Goal: Transaction & Acquisition: Book appointment/travel/reservation

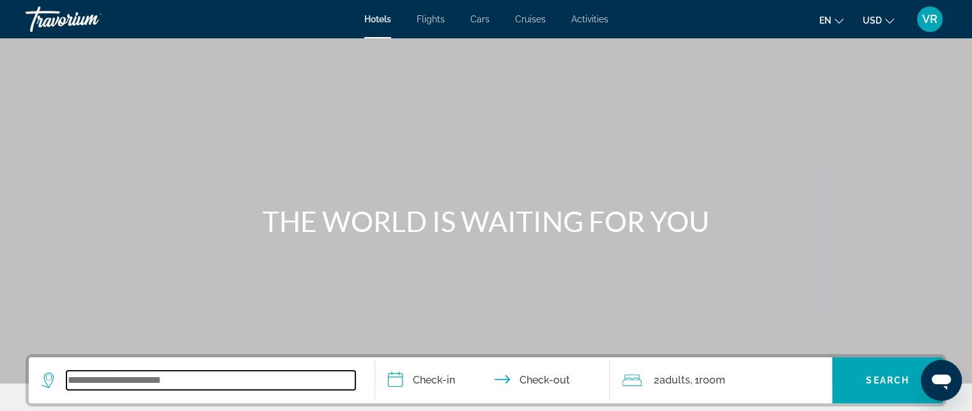
click at [160, 383] on input "Search widget" at bounding box center [210, 380] width 289 height 19
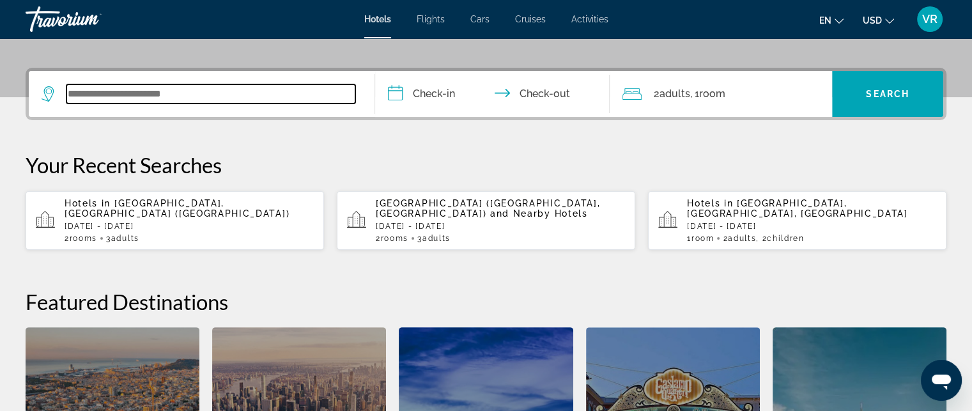
scroll to position [312, 0]
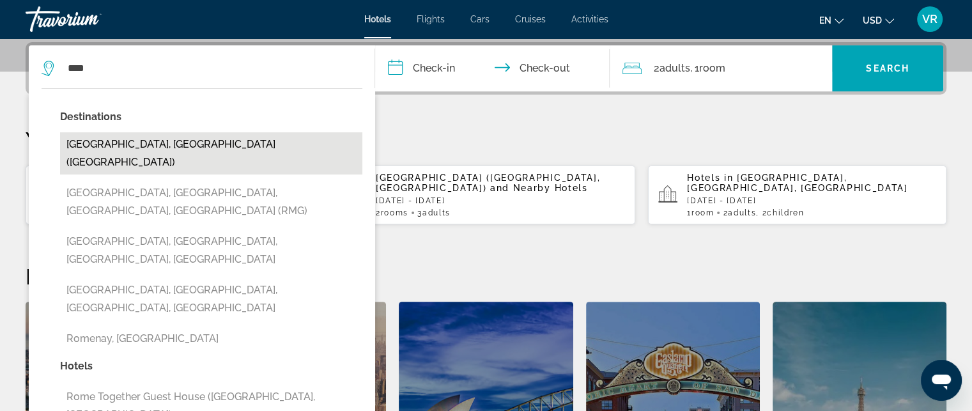
click at [115, 146] on button "[GEOGRAPHIC_DATA], [GEOGRAPHIC_DATA] ([GEOGRAPHIC_DATA])" at bounding box center [211, 153] width 302 height 42
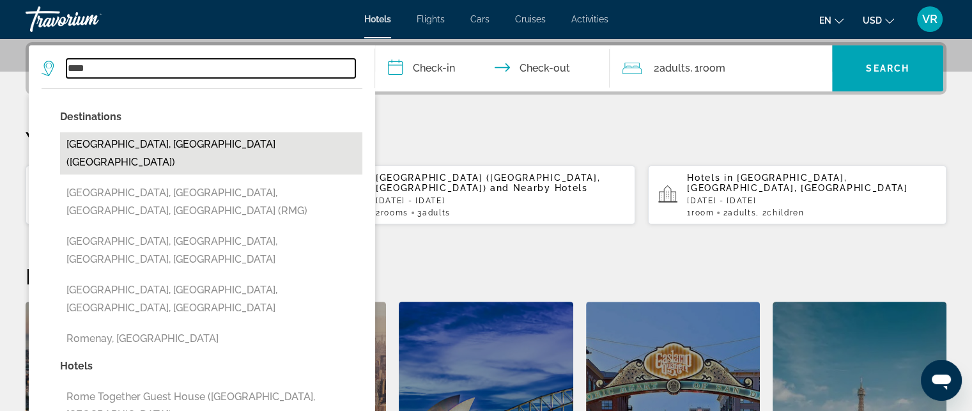
type input "**********"
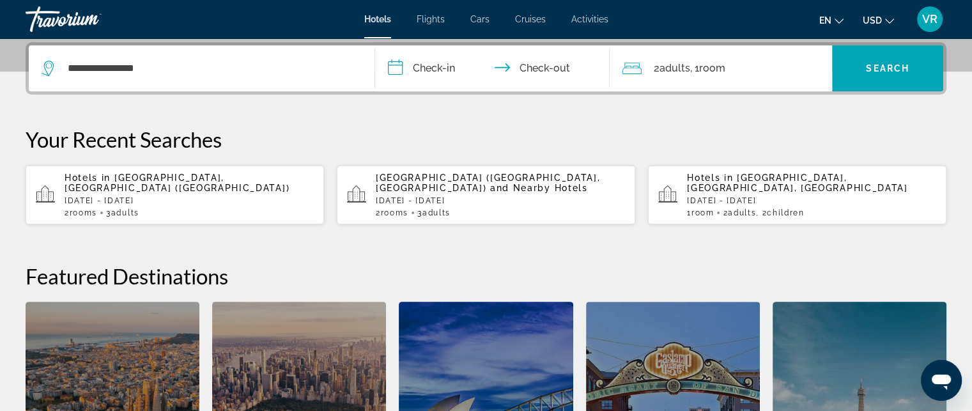
click at [422, 71] on input "**********" at bounding box center [495, 70] width 240 height 50
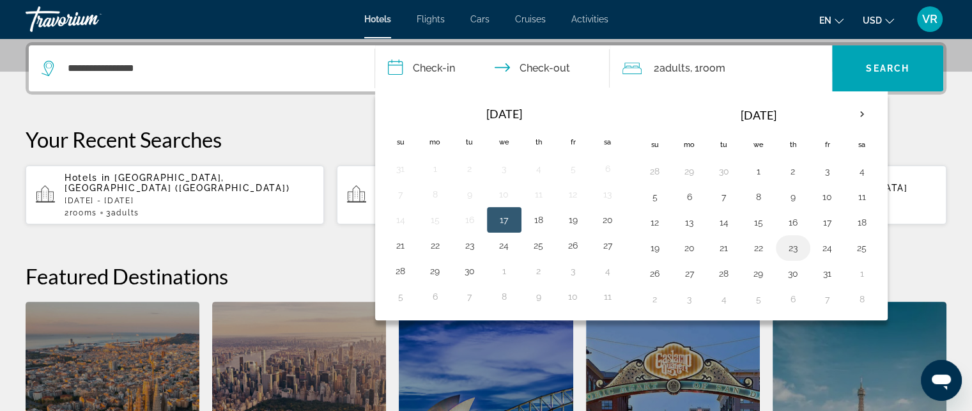
click at [783, 257] on td "23" at bounding box center [793, 248] width 34 height 26
click at [776, 245] on td "23" at bounding box center [793, 248] width 34 height 26
click at [788, 247] on button "23" at bounding box center [793, 248] width 20 height 18
click at [827, 248] on button "24" at bounding box center [827, 248] width 20 height 18
type input "**********"
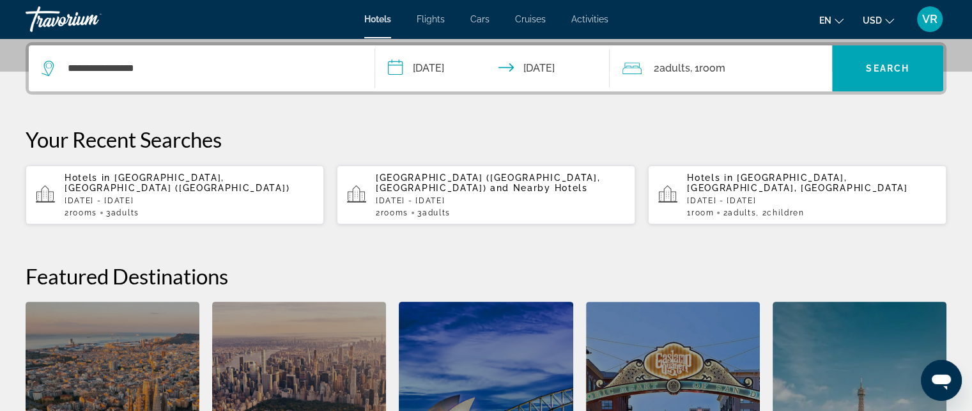
click at [767, 68] on div "2 Adult Adults , 1 Room rooms" at bounding box center [727, 68] width 210 height 18
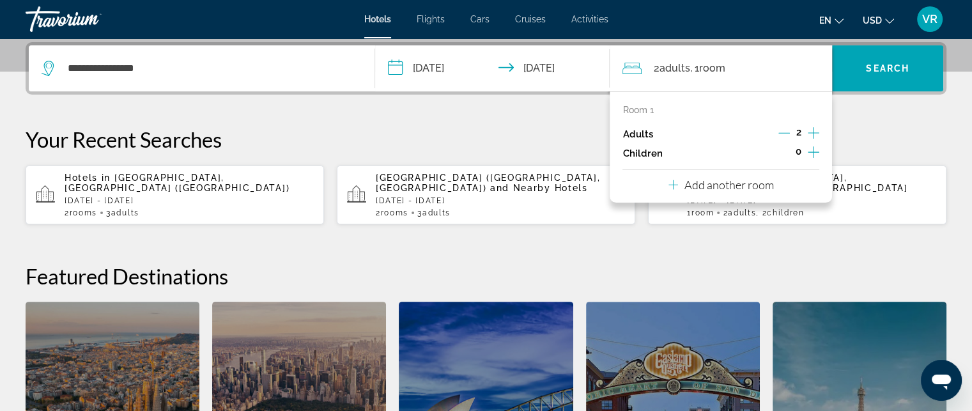
click at [813, 135] on icon "Increment adults" at bounding box center [812, 132] width 11 height 11
click at [807, 151] on icon "Increment children" at bounding box center [812, 151] width 11 height 15
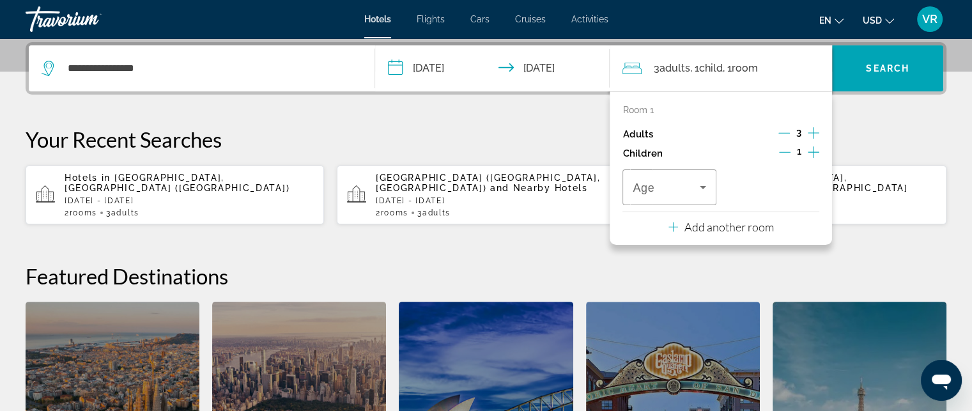
click at [781, 153] on icon "Decrement children" at bounding box center [784, 151] width 11 height 11
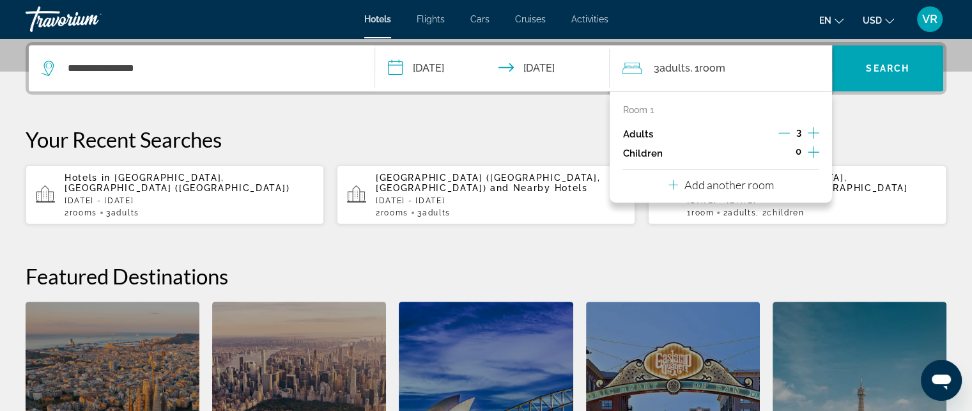
click at [762, 191] on div "Add another room" at bounding box center [720, 184] width 105 height 15
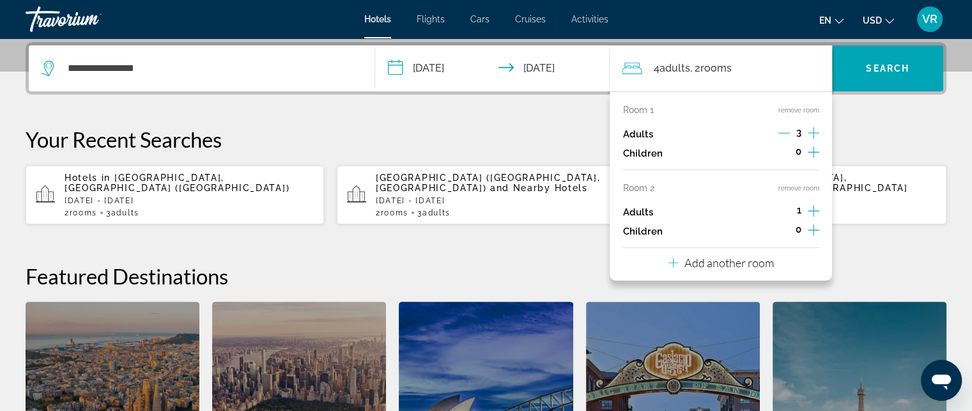
click at [783, 127] on icon "Decrement adults" at bounding box center [783, 132] width 11 height 11
click at [885, 89] on span "Search widget" at bounding box center [887, 68] width 111 height 46
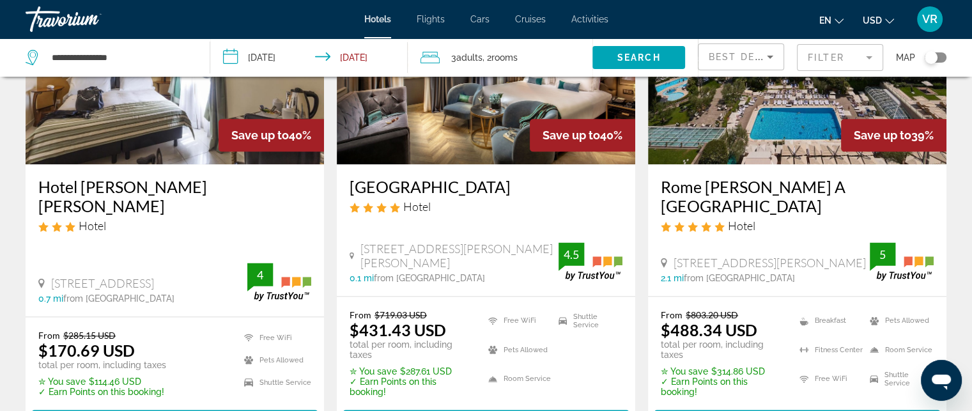
scroll to position [1618, 0]
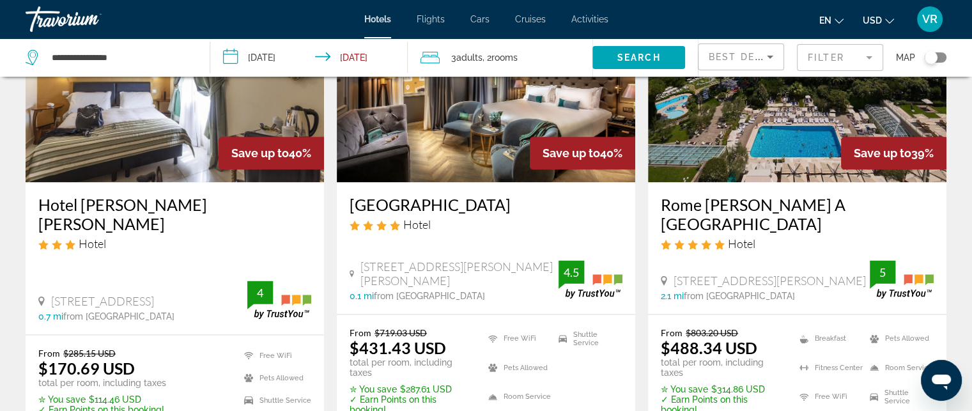
click at [774, 125] on img "Main content" at bounding box center [797, 80] width 298 height 204
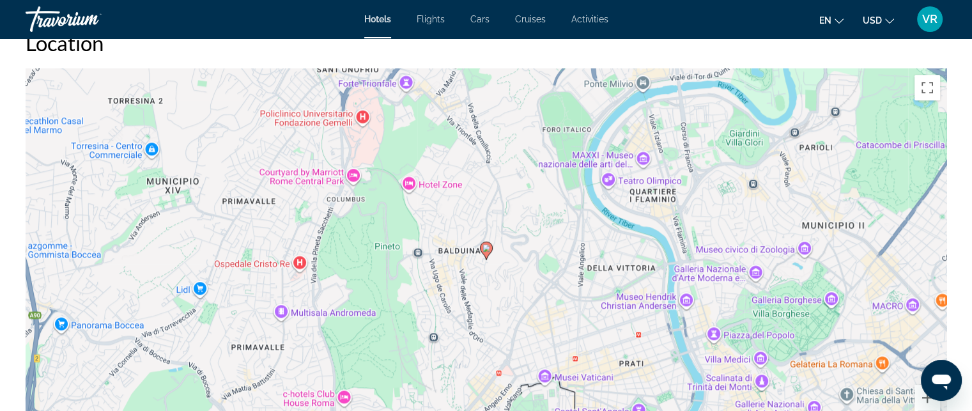
scroll to position [1192, 0]
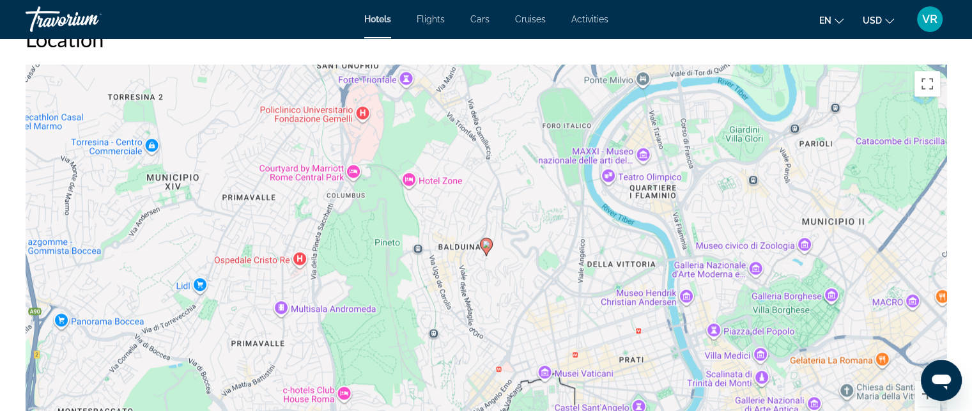
click at [487, 240] on image "Main content" at bounding box center [486, 244] width 8 height 8
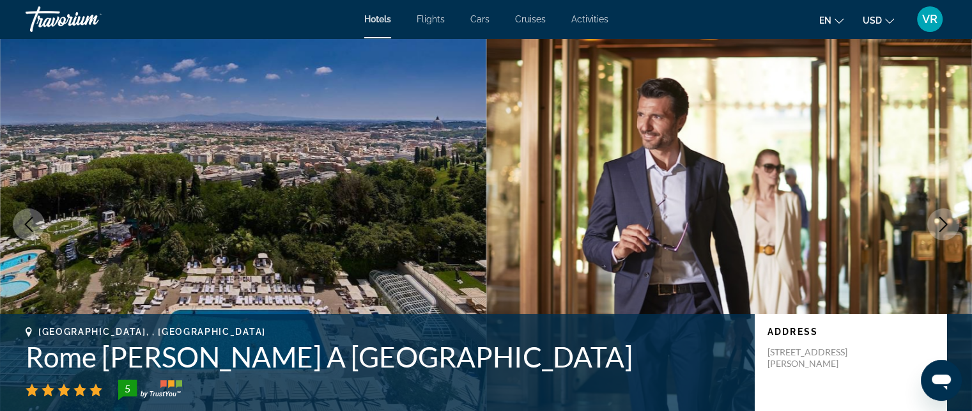
scroll to position [0, 0]
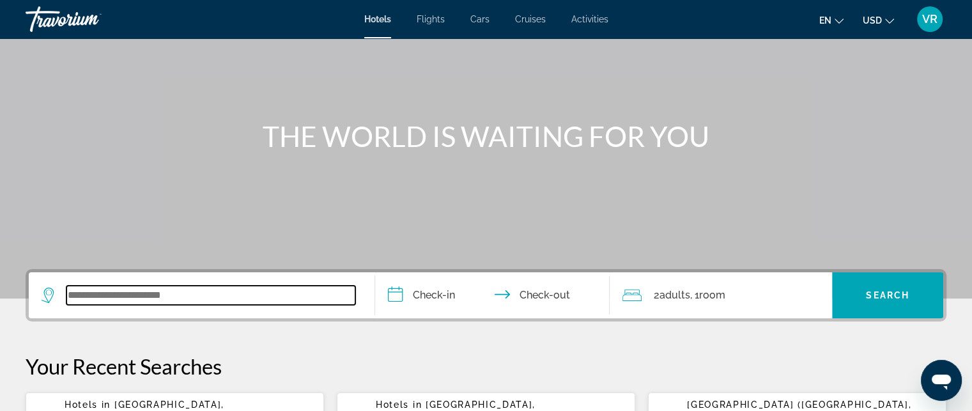
click at [157, 301] on input "Search widget" at bounding box center [210, 295] width 289 height 19
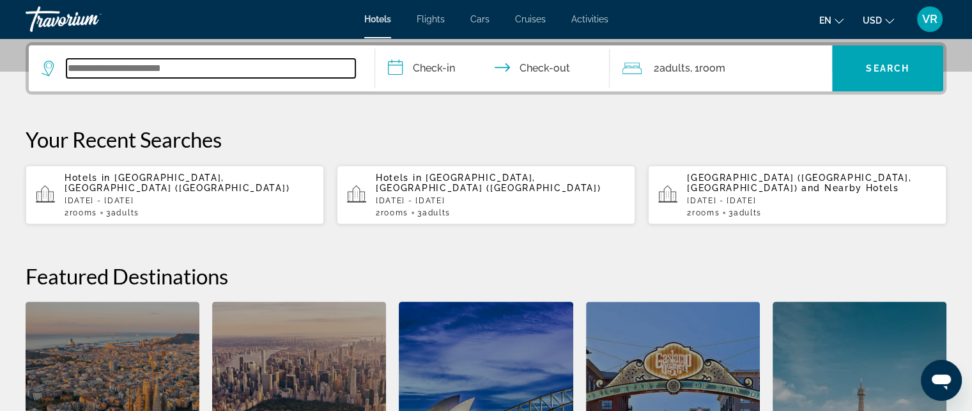
scroll to position [312, 0]
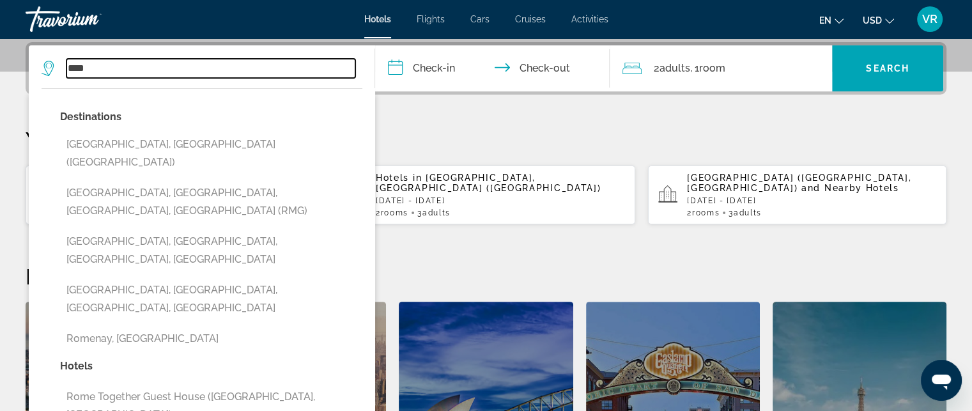
type input "****"
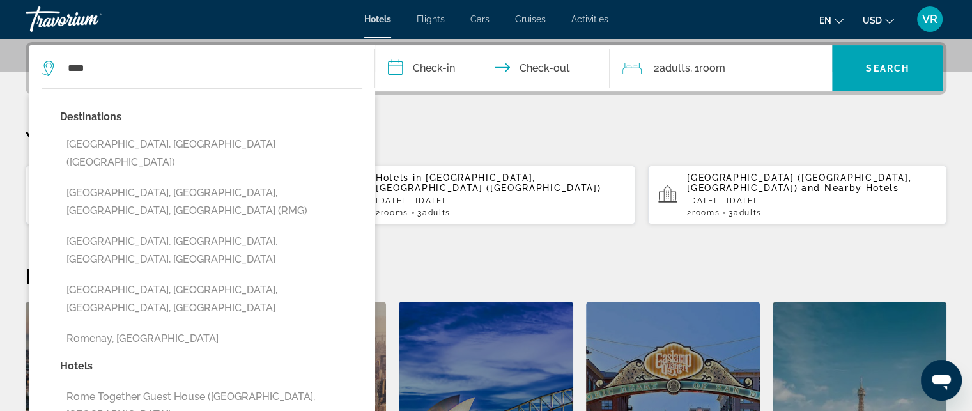
click at [429, 68] on input "**********" at bounding box center [495, 70] width 240 height 50
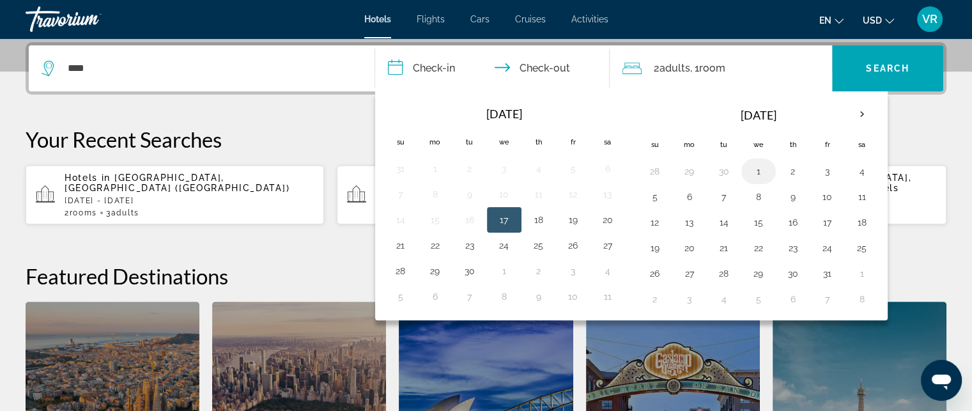
click at [754, 173] on button "1" at bounding box center [758, 171] width 20 height 18
click at [825, 176] on button "3" at bounding box center [827, 171] width 20 height 18
type input "**********"
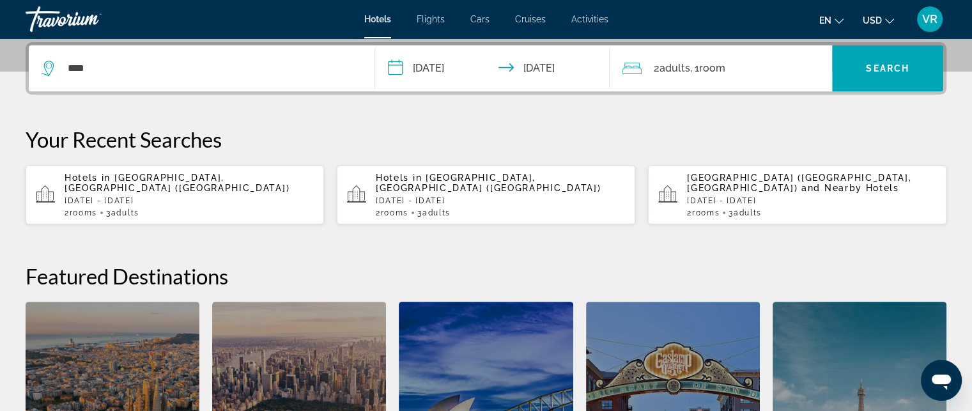
click at [711, 79] on div "2 Adult Adults , 1 Room rooms" at bounding box center [727, 68] width 210 height 46
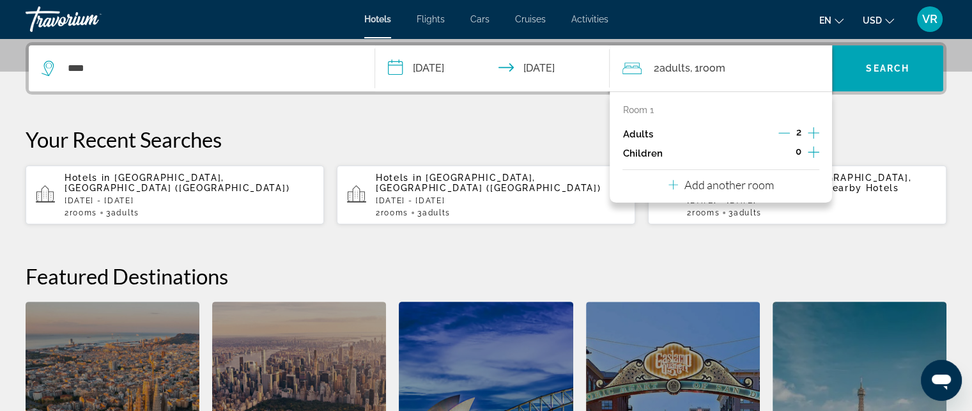
click at [792, 188] on div "Room 1 Adults 2 Children 0 Add another room" at bounding box center [720, 146] width 222 height 111
click at [726, 186] on p "Add another room" at bounding box center [728, 185] width 89 height 14
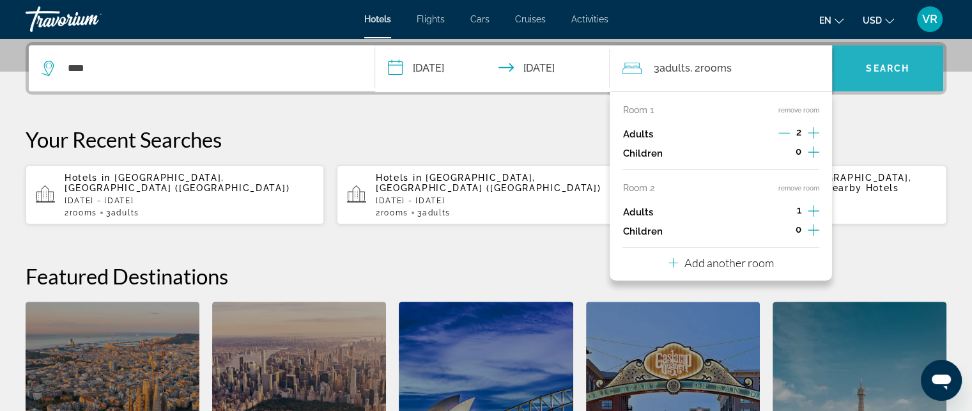
click at [876, 81] on span "Search widget" at bounding box center [887, 68] width 111 height 31
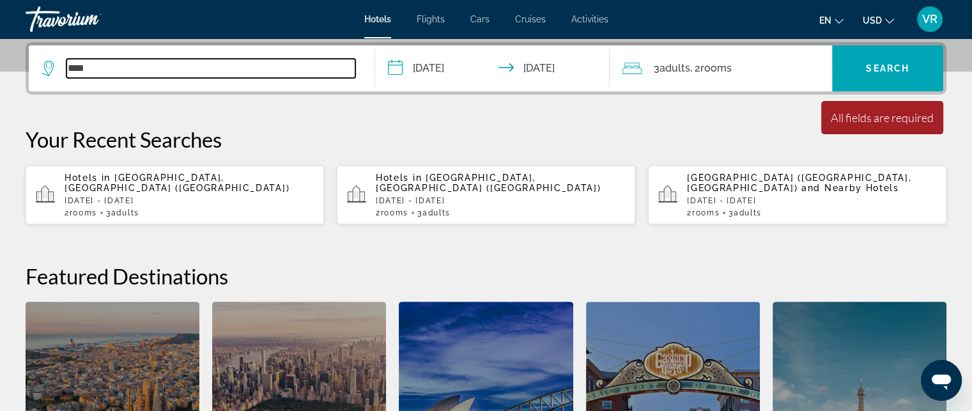
click at [213, 72] on input "****" at bounding box center [210, 68] width 289 height 19
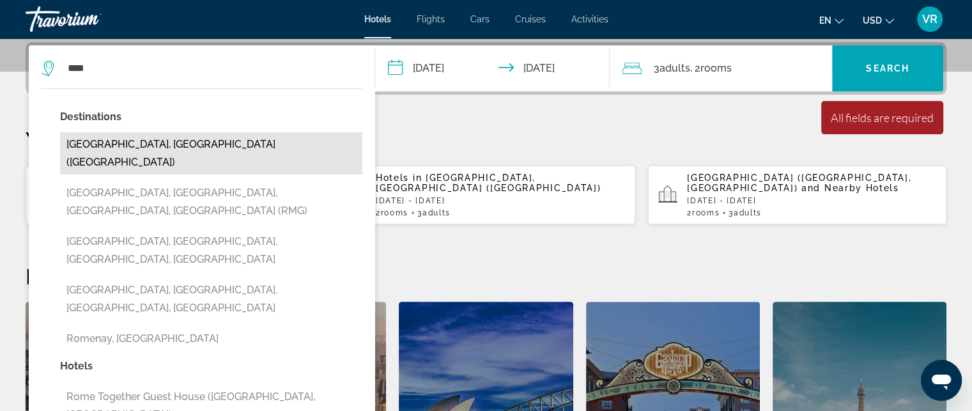
click at [130, 142] on button "[GEOGRAPHIC_DATA], [GEOGRAPHIC_DATA] ([GEOGRAPHIC_DATA])" at bounding box center [211, 153] width 302 height 42
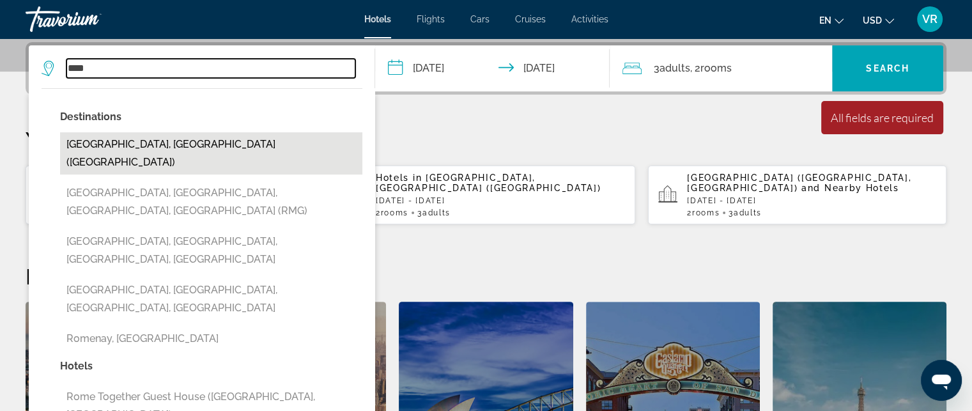
type input "**********"
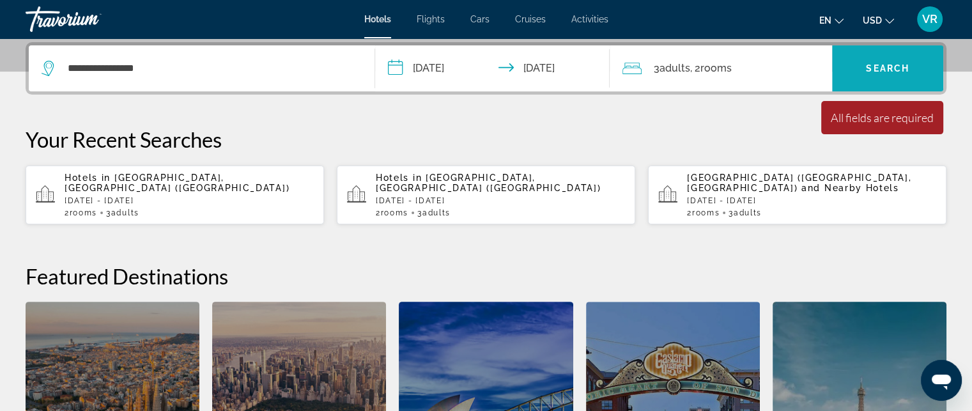
click at [883, 73] on span "Search widget" at bounding box center [887, 68] width 111 height 31
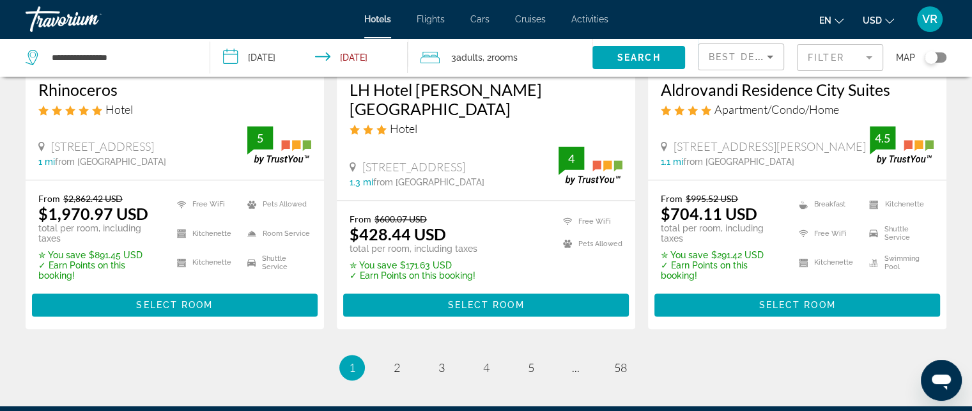
scroll to position [1789, 0]
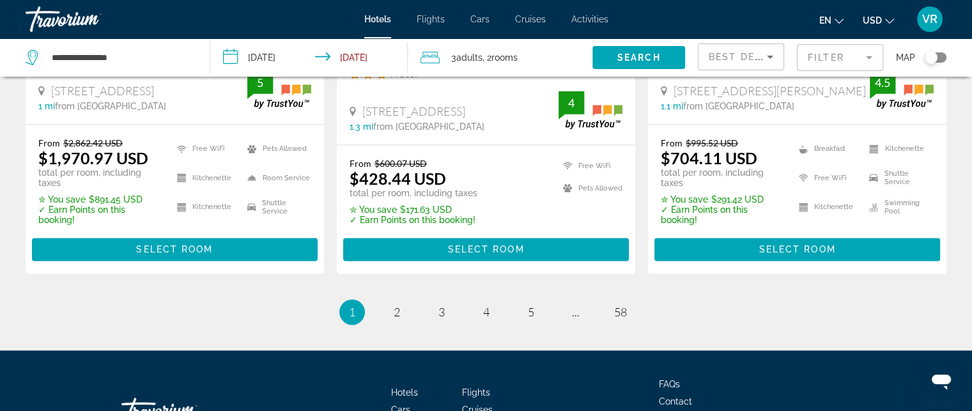
click at [841, 70] on mat-form-field "Filter" at bounding box center [840, 57] width 86 height 27
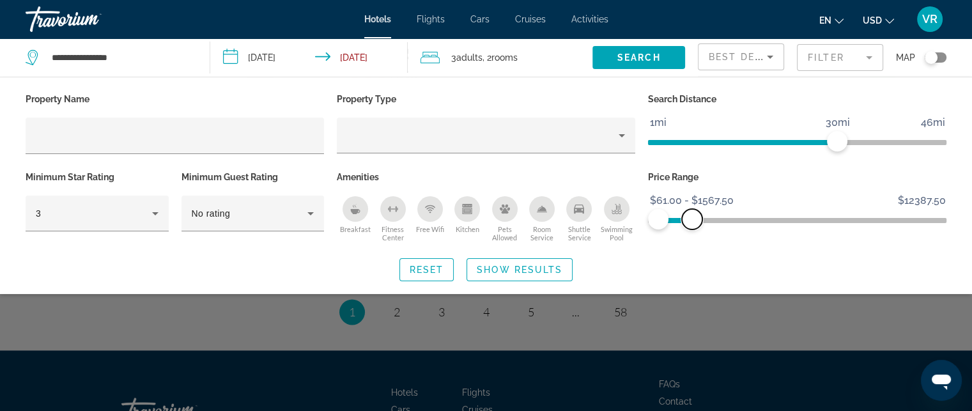
drag, startPoint x: 912, startPoint y: 225, endPoint x: 690, endPoint y: 223, distance: 222.3
click at [690, 223] on span "ngx-slider-max" at bounding box center [692, 219] width 20 height 20
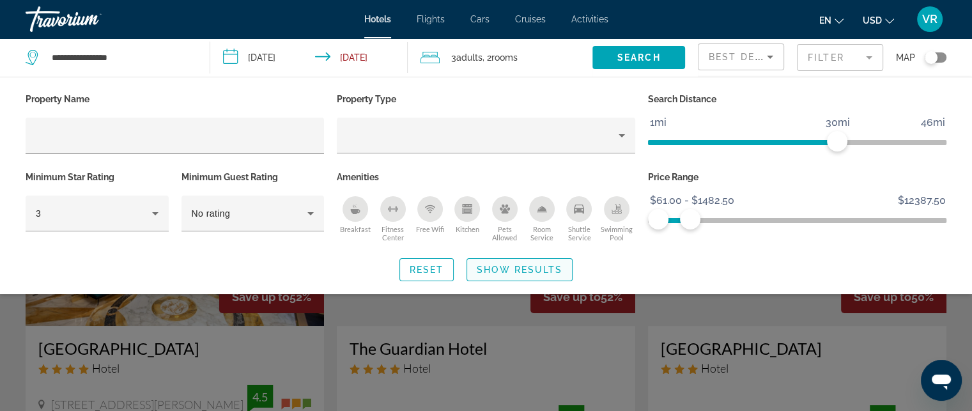
click at [508, 274] on span "Search widget" at bounding box center [519, 269] width 105 height 31
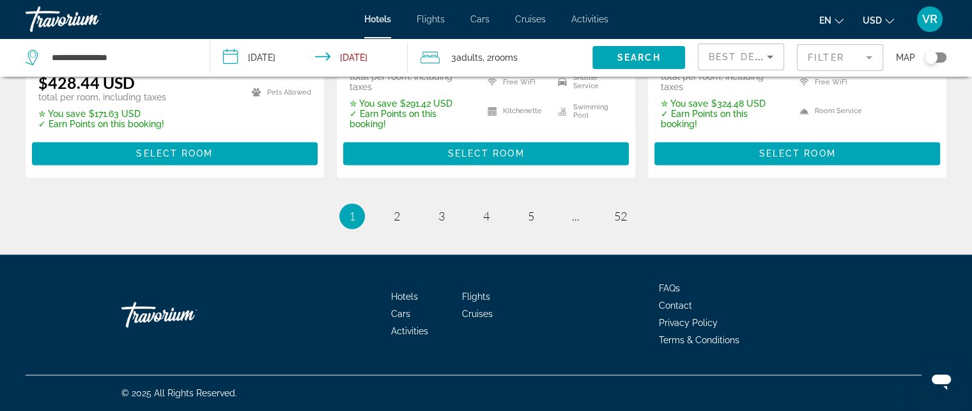
scroll to position [1890, 0]
click at [396, 222] on span "2" at bounding box center [397, 216] width 6 height 14
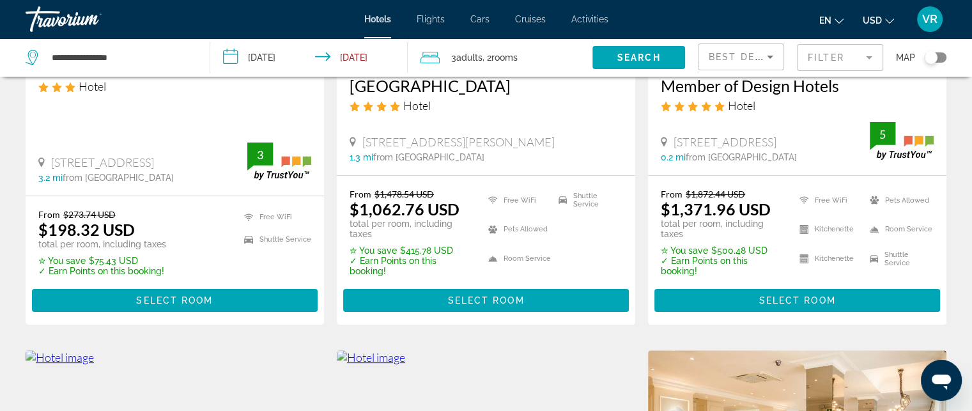
scroll to position [340, 0]
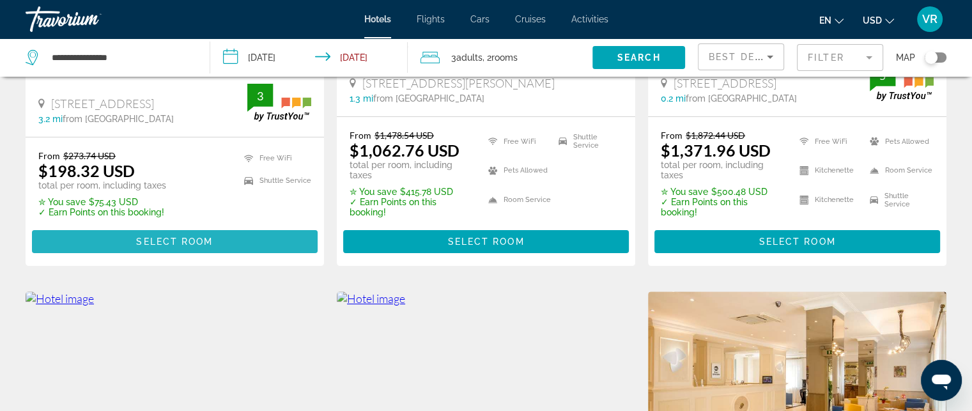
click at [210, 233] on span "Main content" at bounding box center [175, 241] width 286 height 31
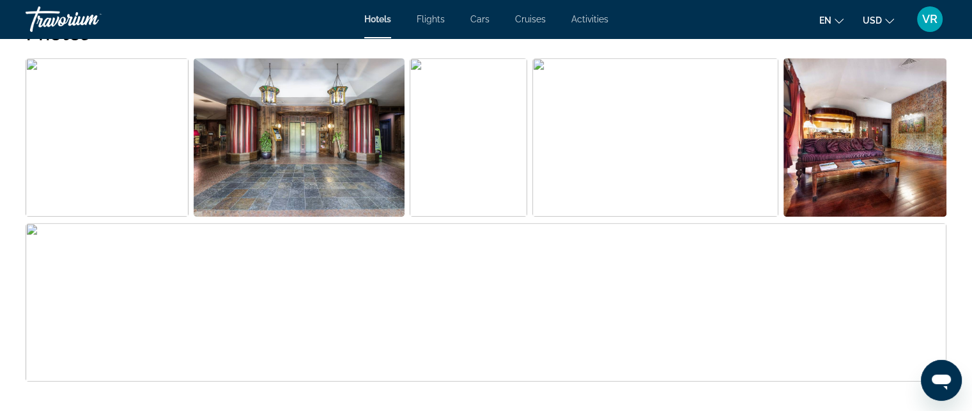
scroll to position [681, 0]
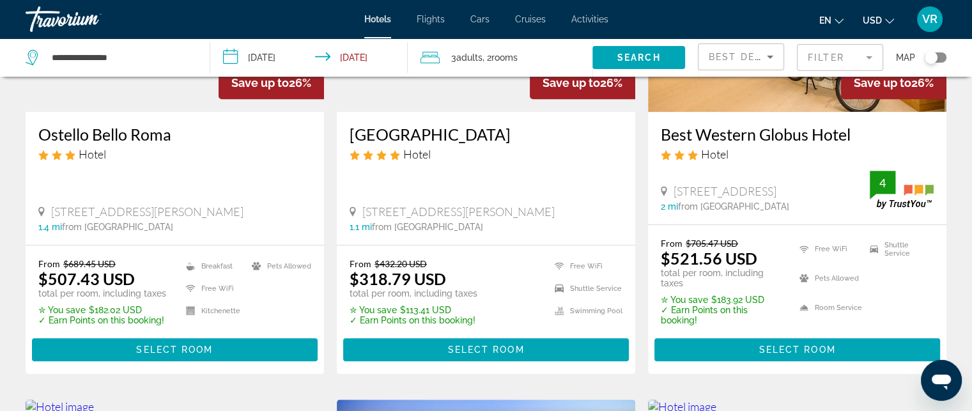
scroll to position [767, 0]
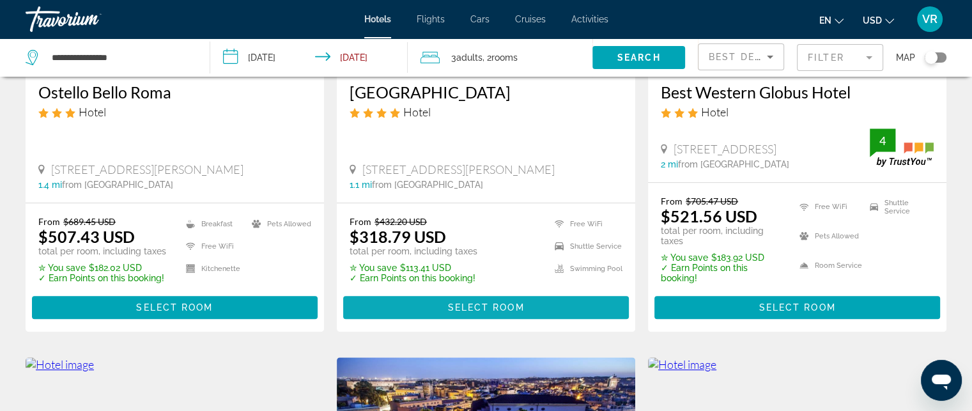
click at [452, 302] on span "Select Room" at bounding box center [485, 307] width 77 height 10
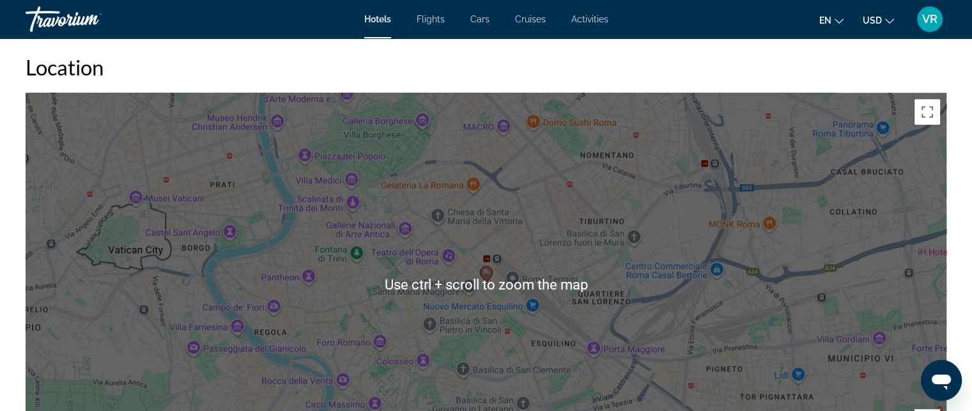
scroll to position [1193, 0]
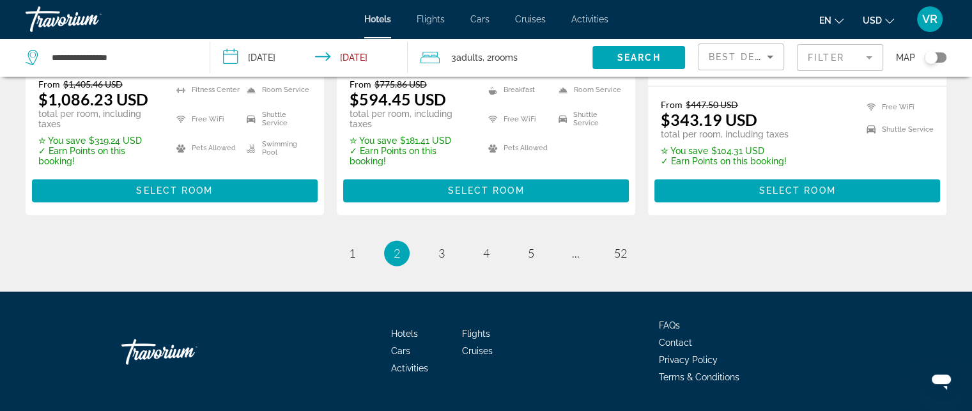
scroll to position [1923, 0]
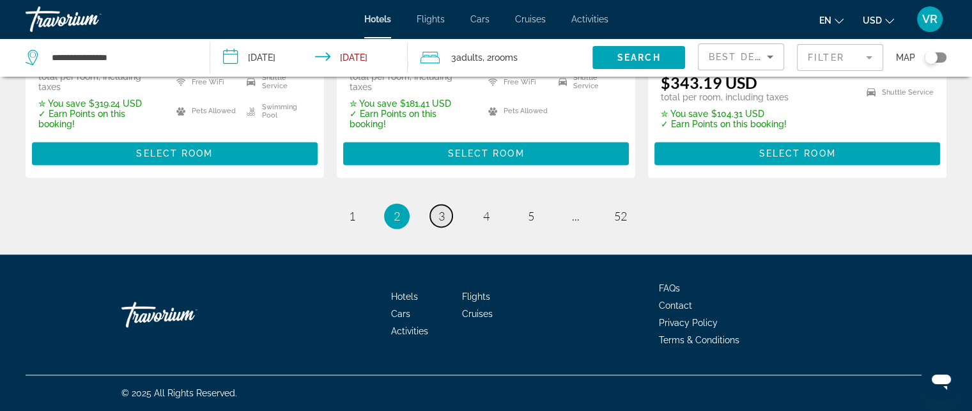
click at [438, 215] on span "3" at bounding box center [441, 216] width 6 height 14
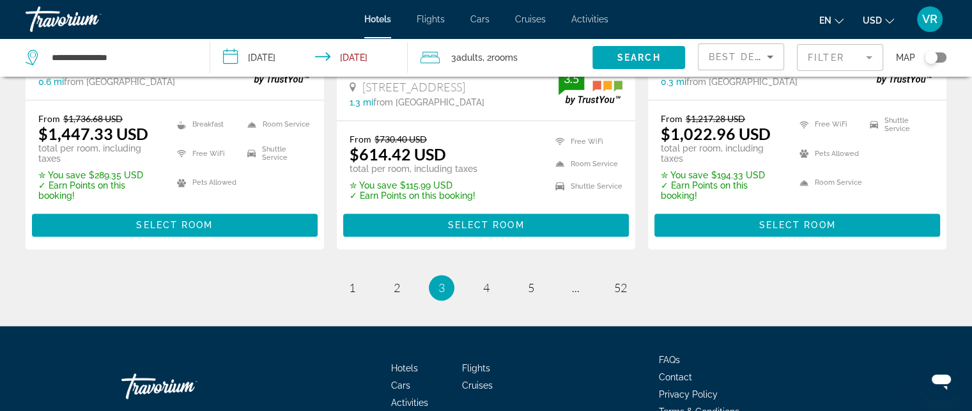
scroll to position [1874, 0]
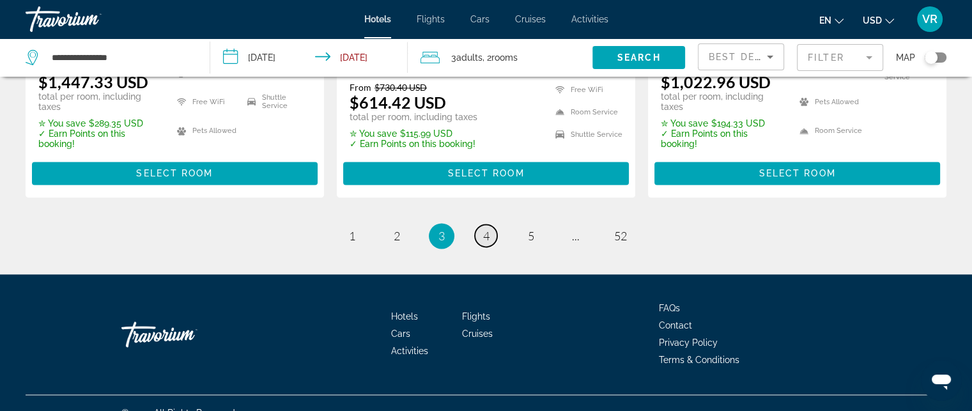
click at [483, 229] on span "4" at bounding box center [486, 236] width 6 height 14
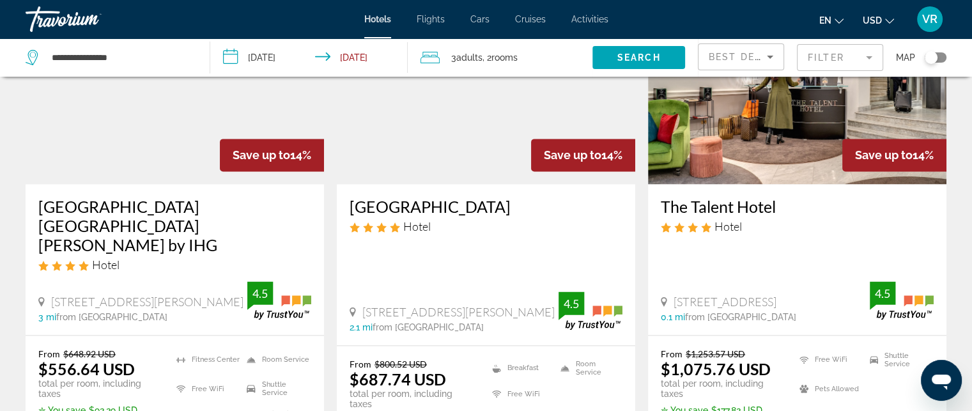
scroll to position [1703, 0]
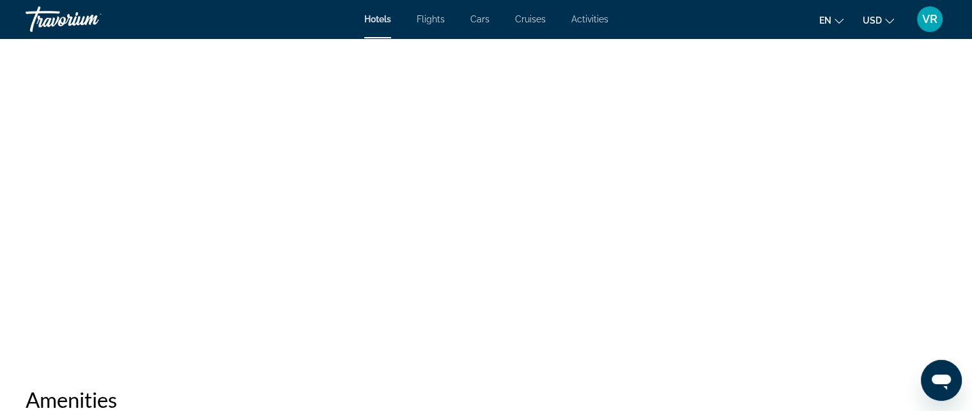
scroll to position [682, 0]
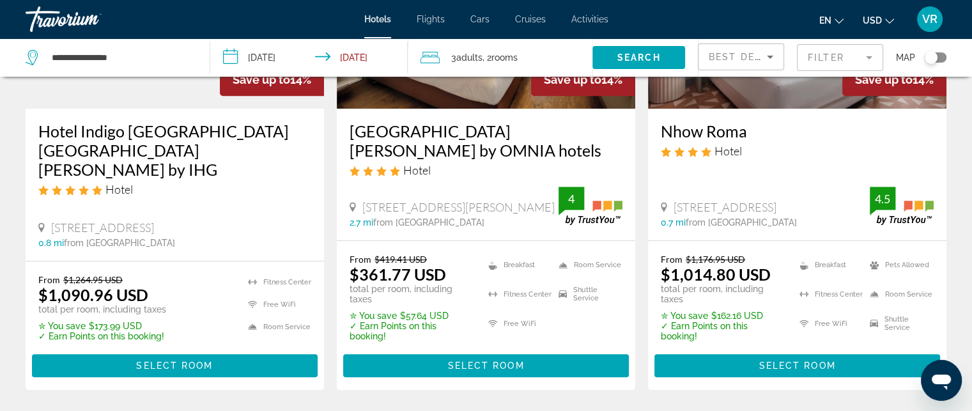
scroll to position [767, 0]
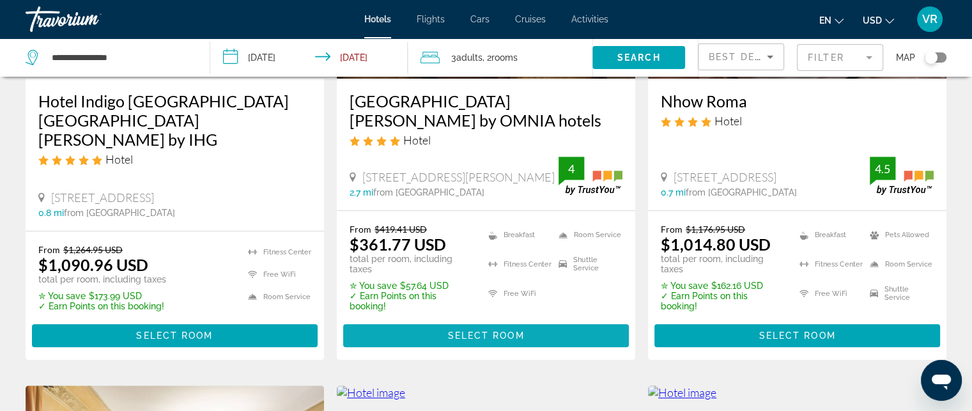
click at [478, 330] on span "Select Room" at bounding box center [485, 335] width 77 height 10
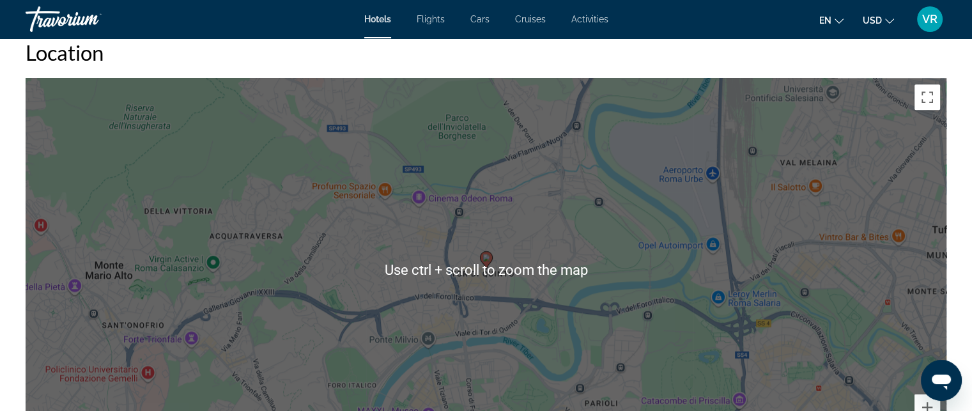
scroll to position [1192, 0]
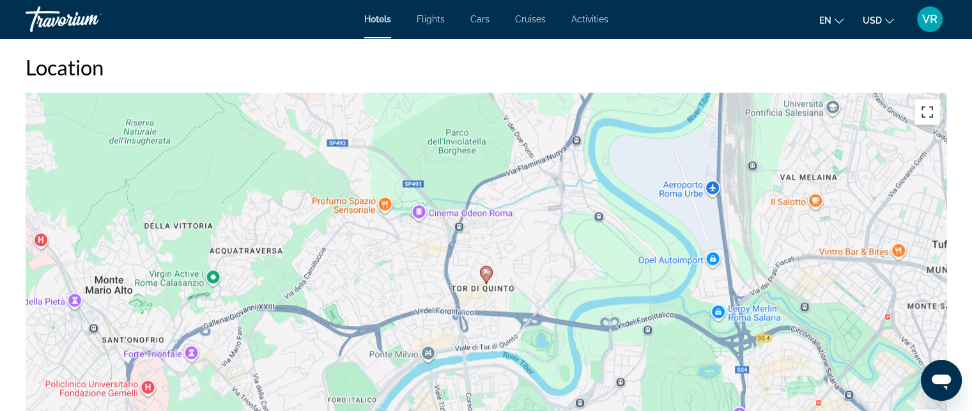
click at [933, 111] on button "Toggle fullscreen view" at bounding box center [927, 112] width 26 height 26
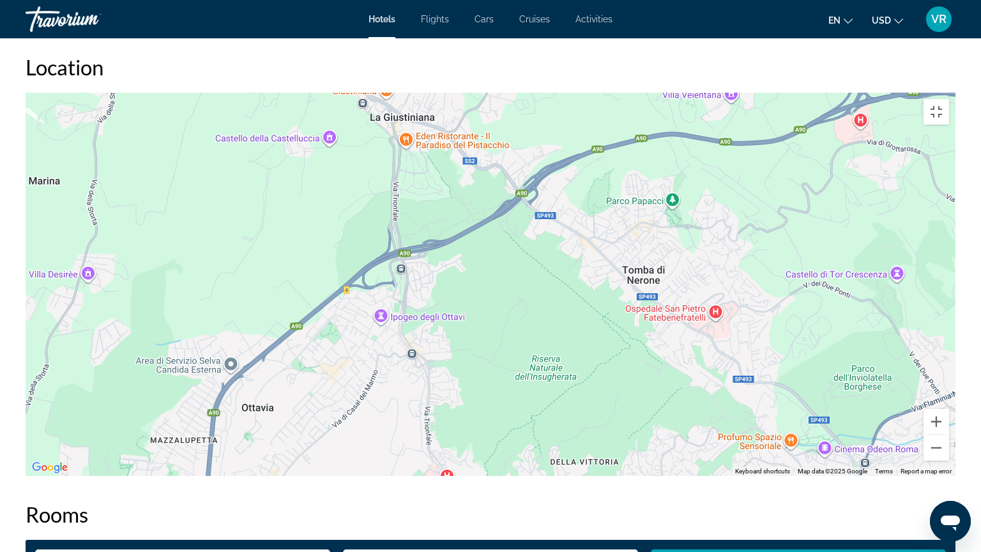
drag, startPoint x: 577, startPoint y: 296, endPoint x: 981, endPoint y: 496, distance: 449.7
click at [956, 410] on div "To activate drag with keyboard, press Alt + Enter. Once in keyboard drag state,…" at bounding box center [491, 284] width 930 height 383
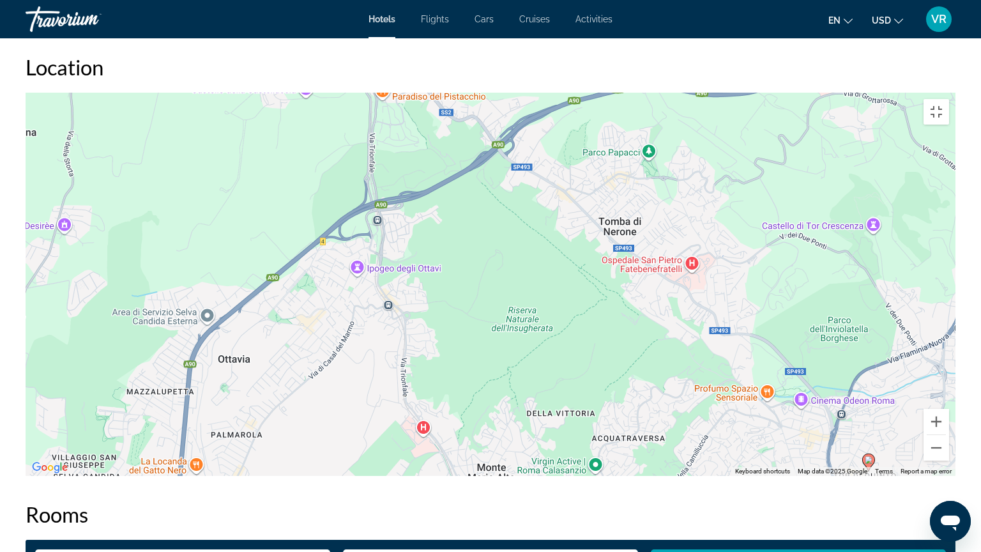
drag, startPoint x: 630, startPoint y: 413, endPoint x: 460, endPoint y: 147, distance: 315.8
click at [460, 147] on div "To activate drag with keyboard, press Alt + Enter. Once in keyboard drag state,…" at bounding box center [491, 284] width 930 height 383
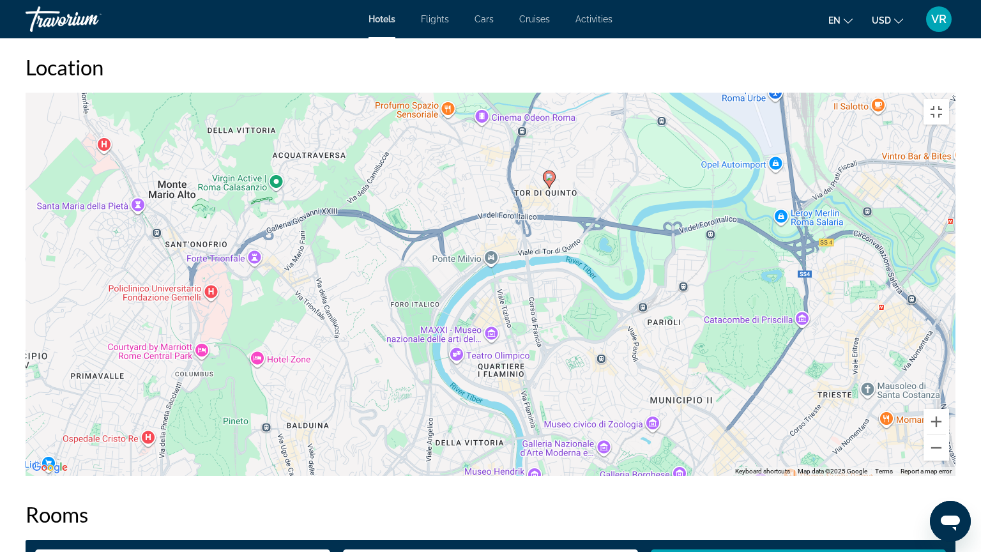
drag, startPoint x: 521, startPoint y: 223, endPoint x: 499, endPoint y: 375, distance: 153.6
click at [499, 375] on div "To activate drag with keyboard, press Alt + Enter. Once in keyboard drag state,…" at bounding box center [491, 284] width 930 height 383
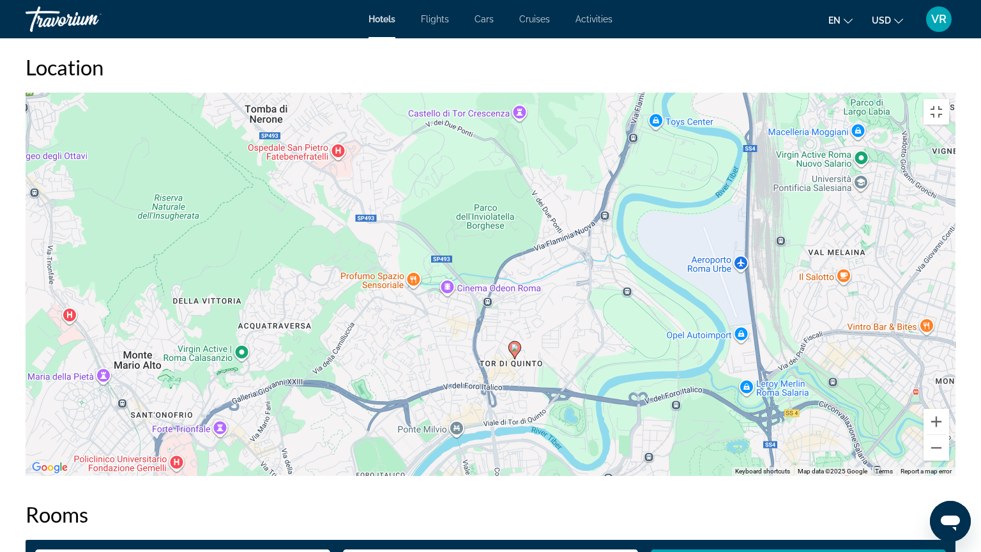
drag, startPoint x: 621, startPoint y: 282, endPoint x: 585, endPoint y: 478, distance: 198.8
click at [585, 410] on div "To activate drag with keyboard, press Alt + Enter. Once in keyboard drag state,…" at bounding box center [491, 284] width 930 height 383
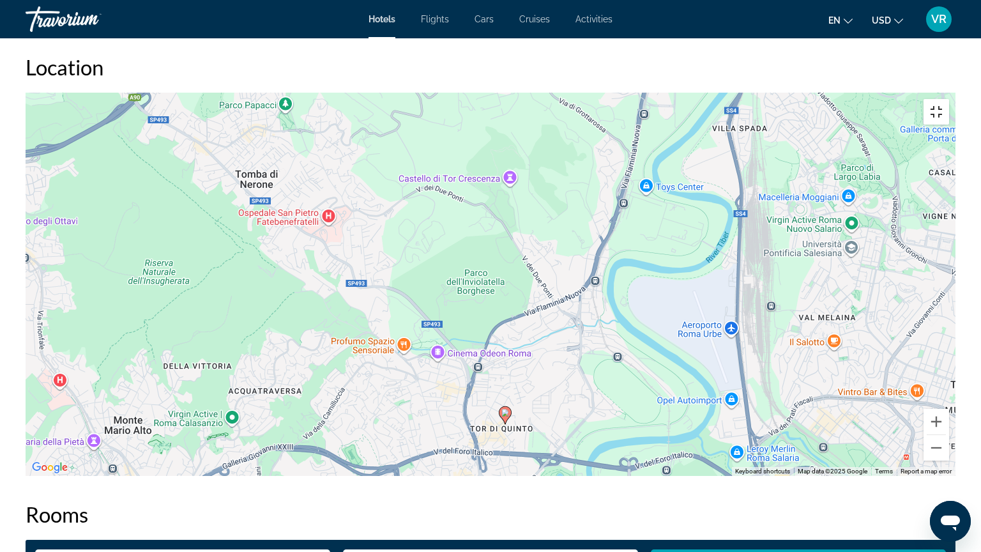
click at [949, 99] on button "Toggle fullscreen view" at bounding box center [937, 112] width 26 height 26
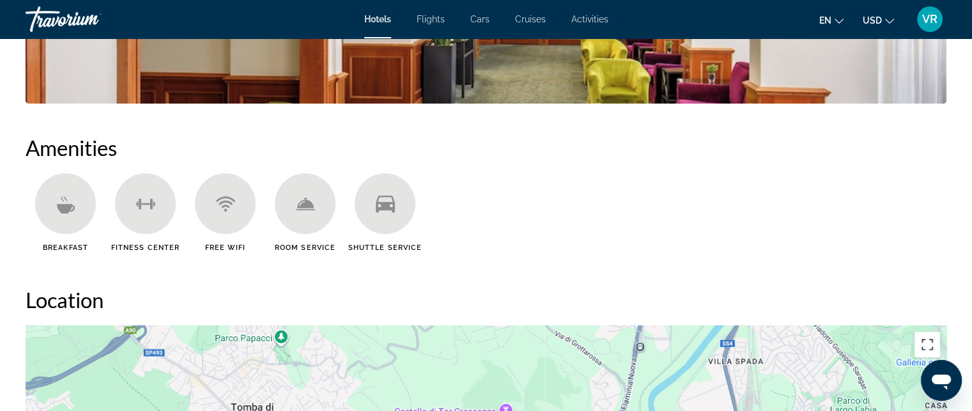
scroll to position [853, 0]
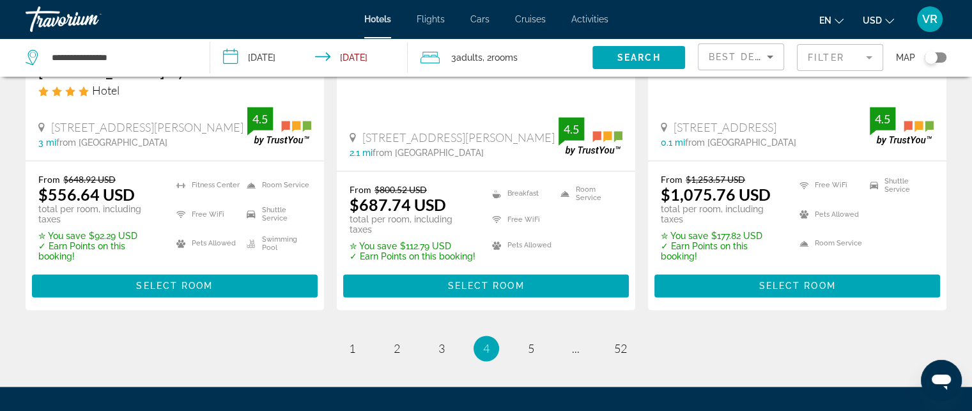
scroll to position [1902, 0]
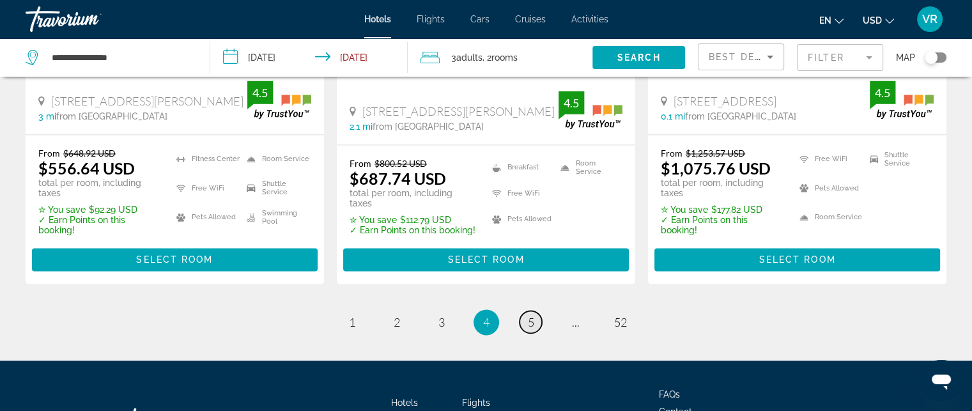
click at [526, 310] on link "page 5" at bounding box center [530, 321] width 22 height 22
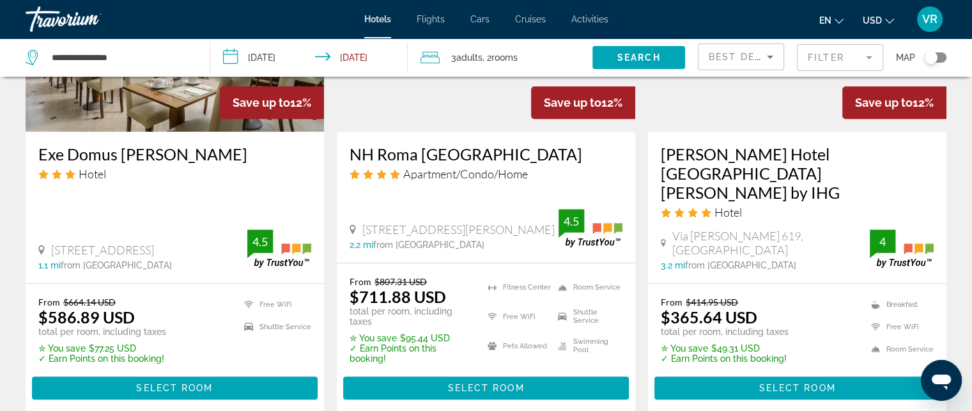
scroll to position [1192, 0]
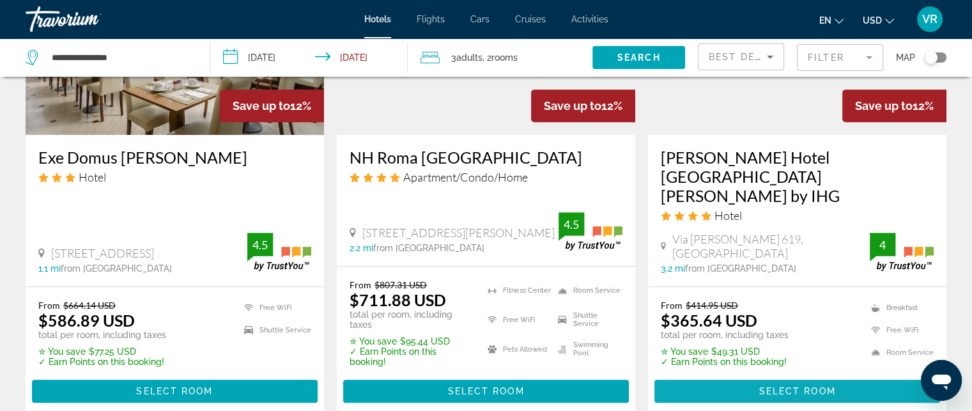
click at [754, 376] on span "Main content" at bounding box center [797, 391] width 286 height 31
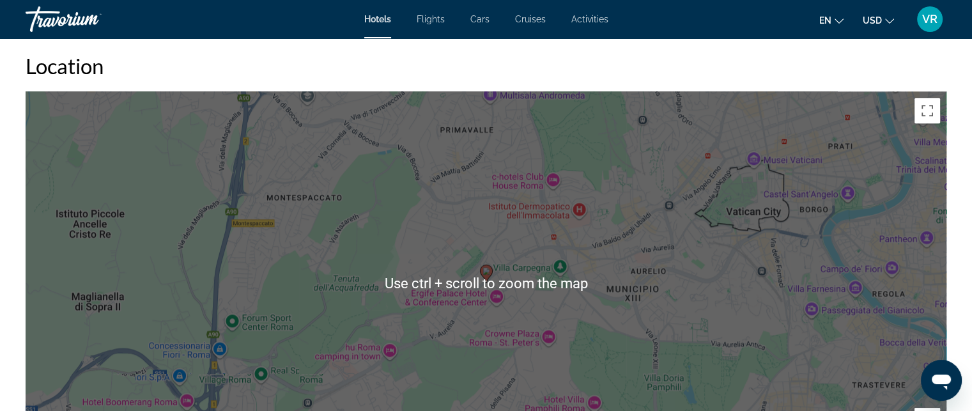
scroll to position [1193, 0]
click at [924, 101] on button "Toggle fullscreen view" at bounding box center [927, 111] width 26 height 26
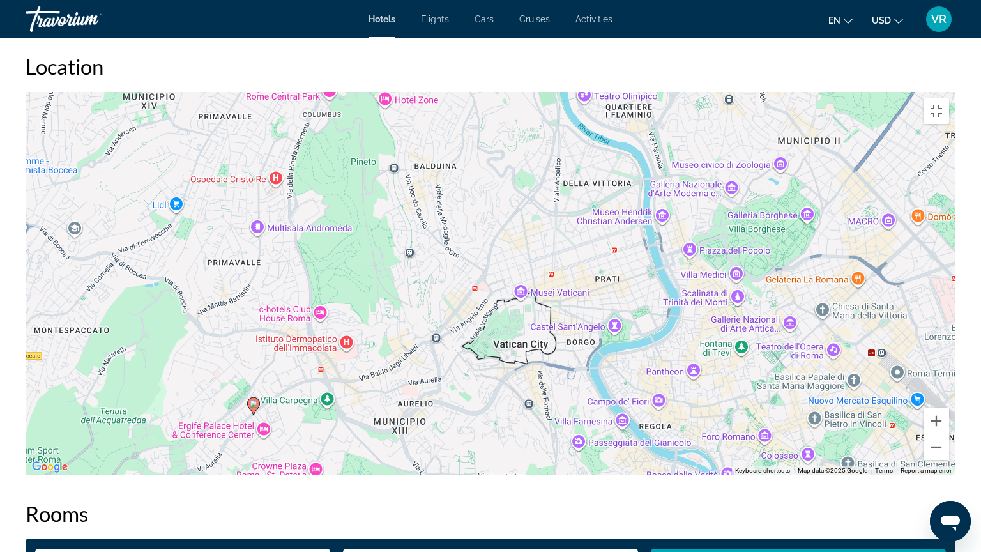
drag, startPoint x: 403, startPoint y: 397, endPoint x: 167, endPoint y: 533, distance: 272.4
click at [167, 410] on div "To activate drag with keyboard, press Alt + Enter. Once in keyboard drag state,…" at bounding box center [491, 283] width 930 height 383
click at [949, 98] on button "Toggle fullscreen view" at bounding box center [937, 111] width 26 height 26
